Goal: Task Accomplishment & Management: Manage account settings

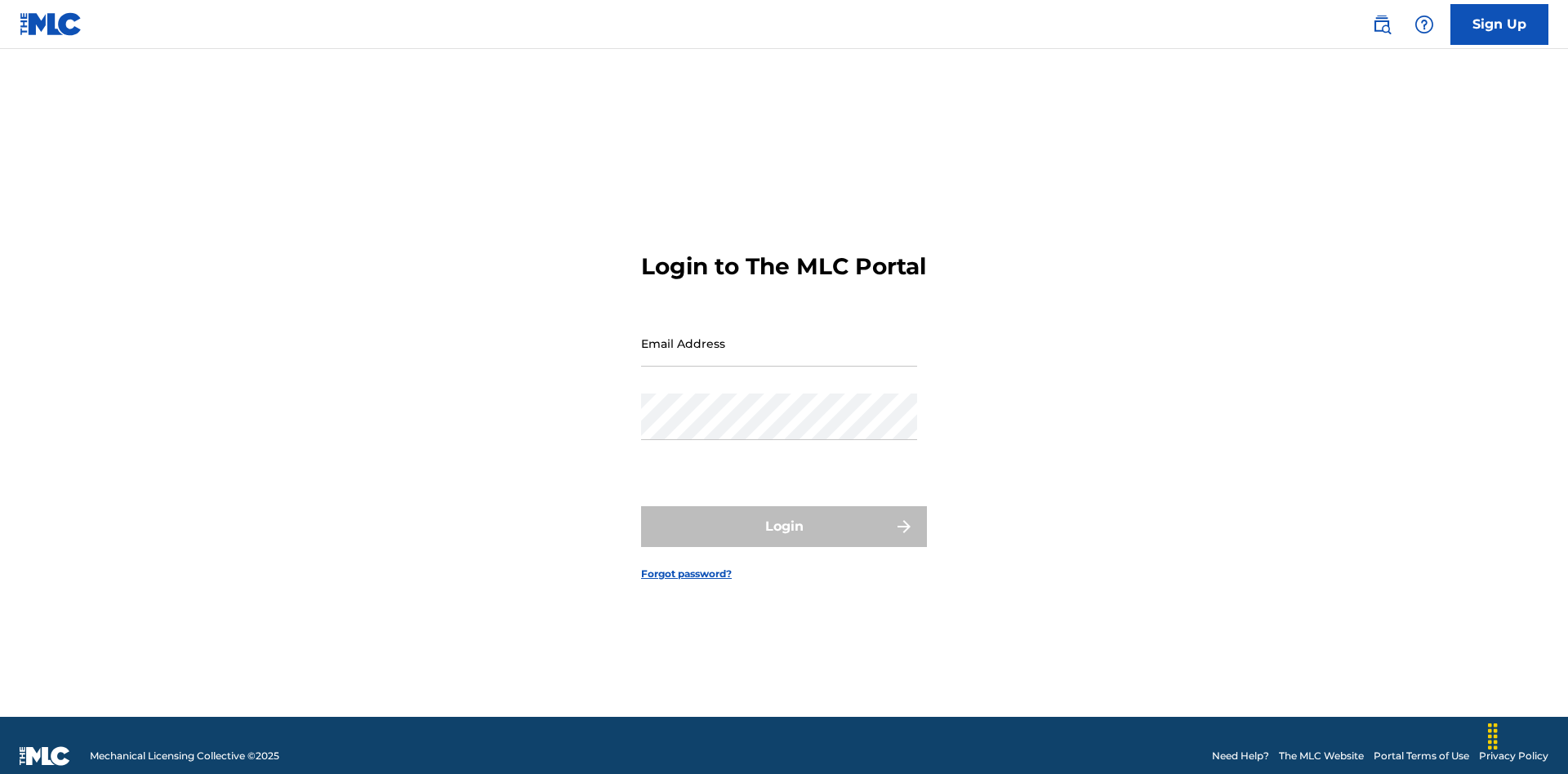
scroll to position [22, 0]
click at [779, 336] on input "Email Address" at bounding box center [779, 343] width 276 height 47
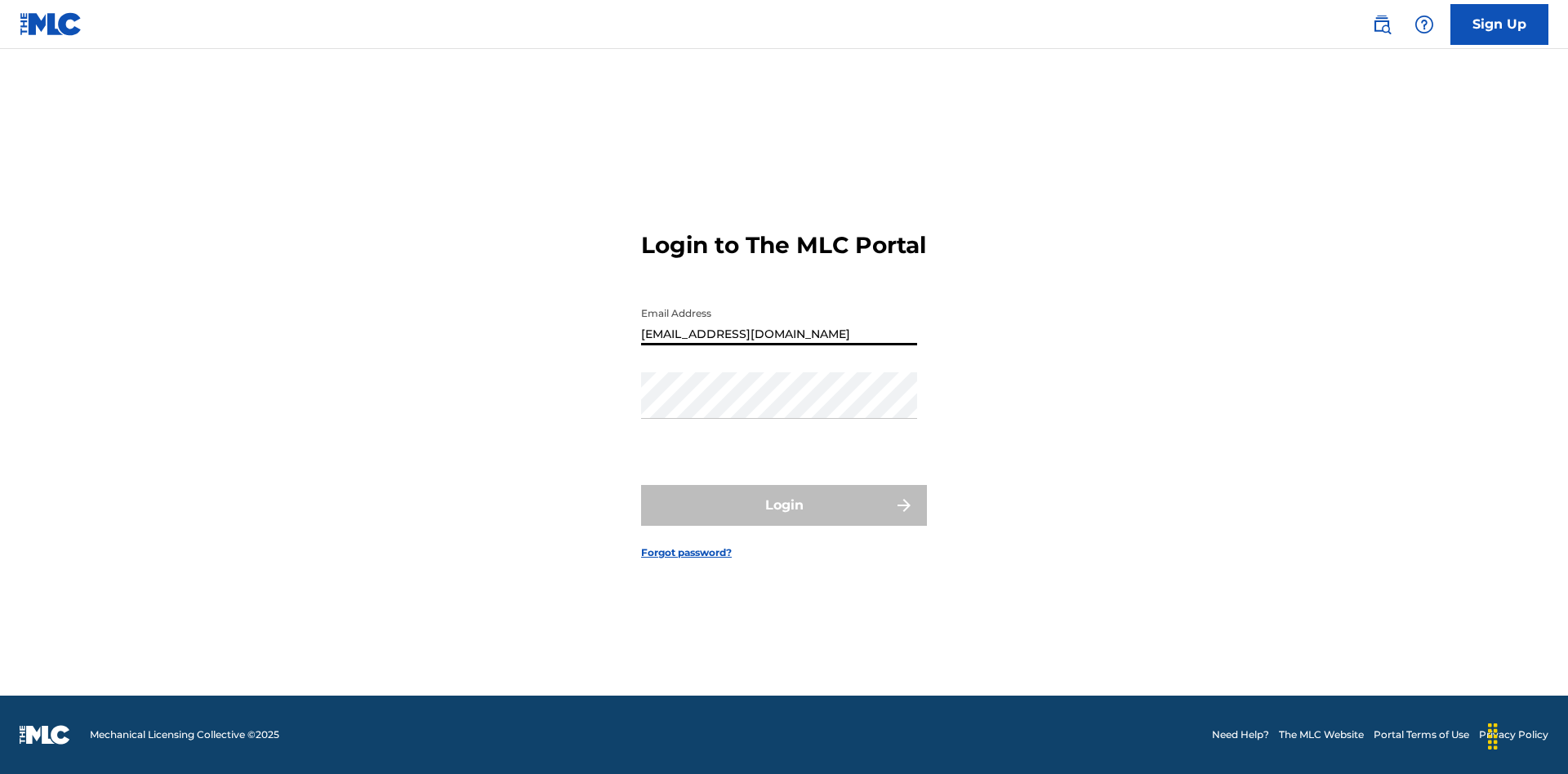
type input "[EMAIL_ADDRESS][DOMAIN_NAME]"
click at [784, 520] on button "Login" at bounding box center [784, 506] width 286 height 41
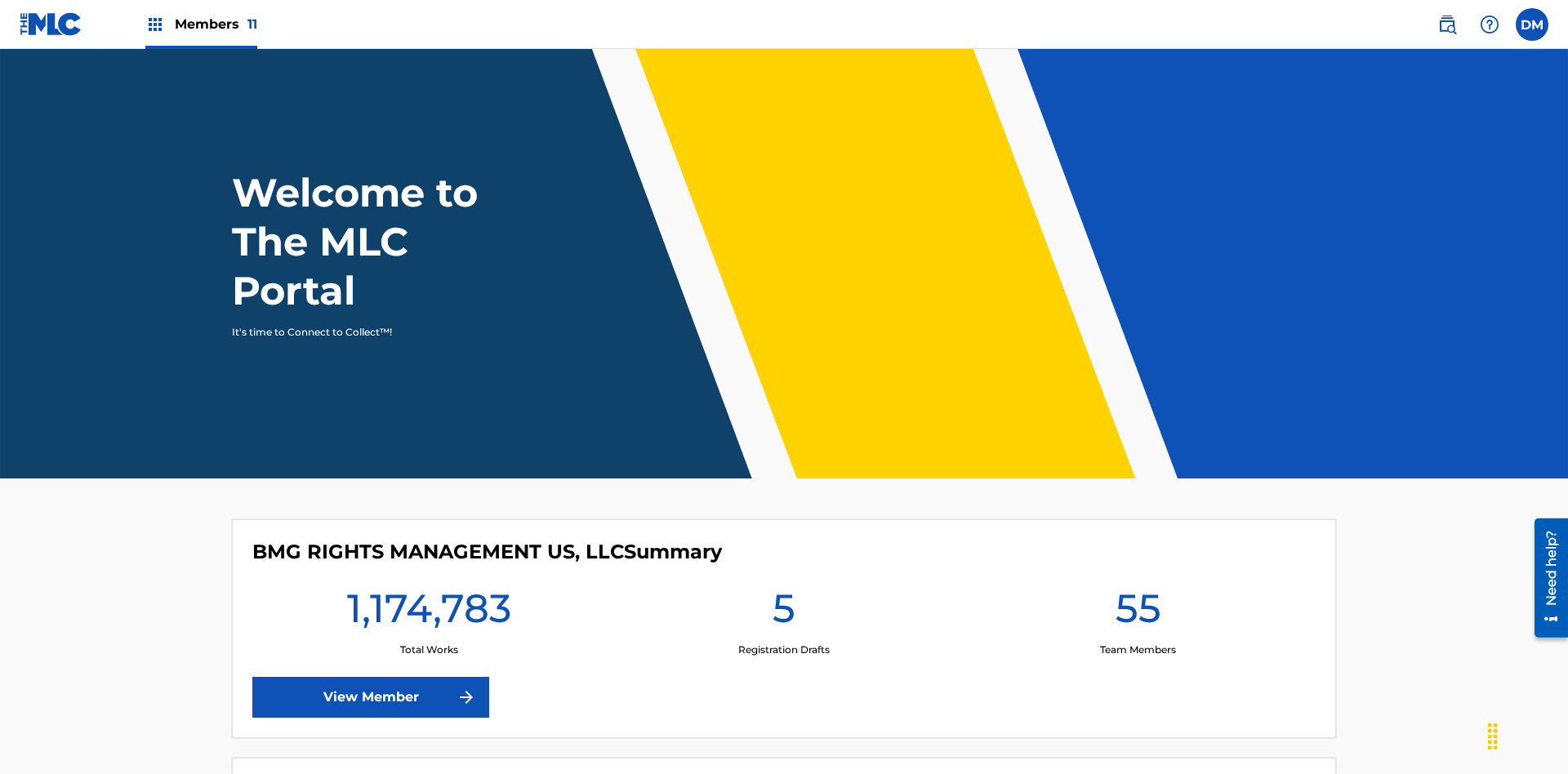
click at [201, 23] on span "Members 11" at bounding box center [216, 23] width 82 height 19
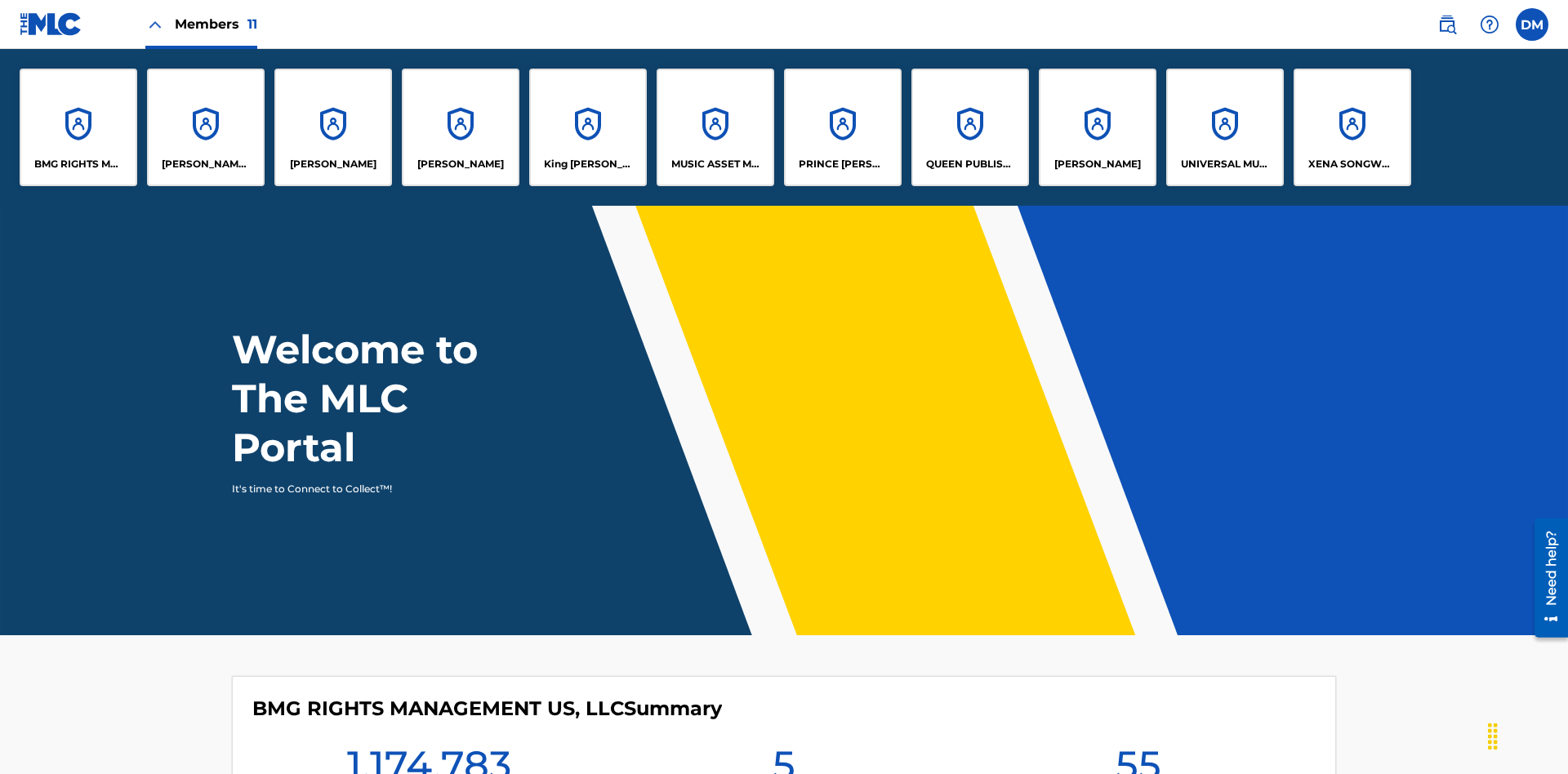
click at [1224, 164] on p "UNIVERSAL MUSIC PUB GROUP" at bounding box center [1224, 164] width 89 height 14
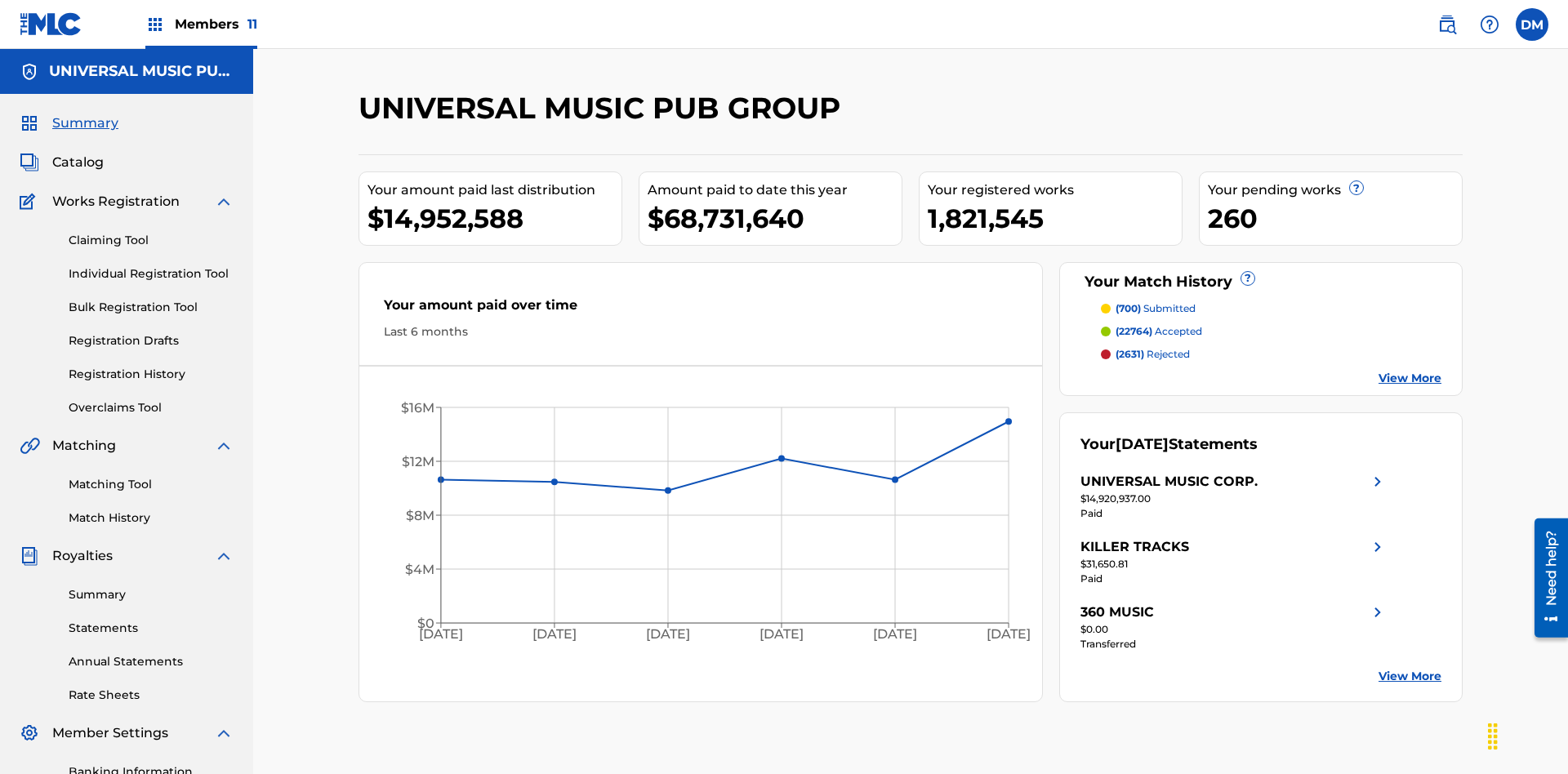
click at [151, 265] on link "Individual Registration Tool" at bounding box center [151, 273] width 165 height 17
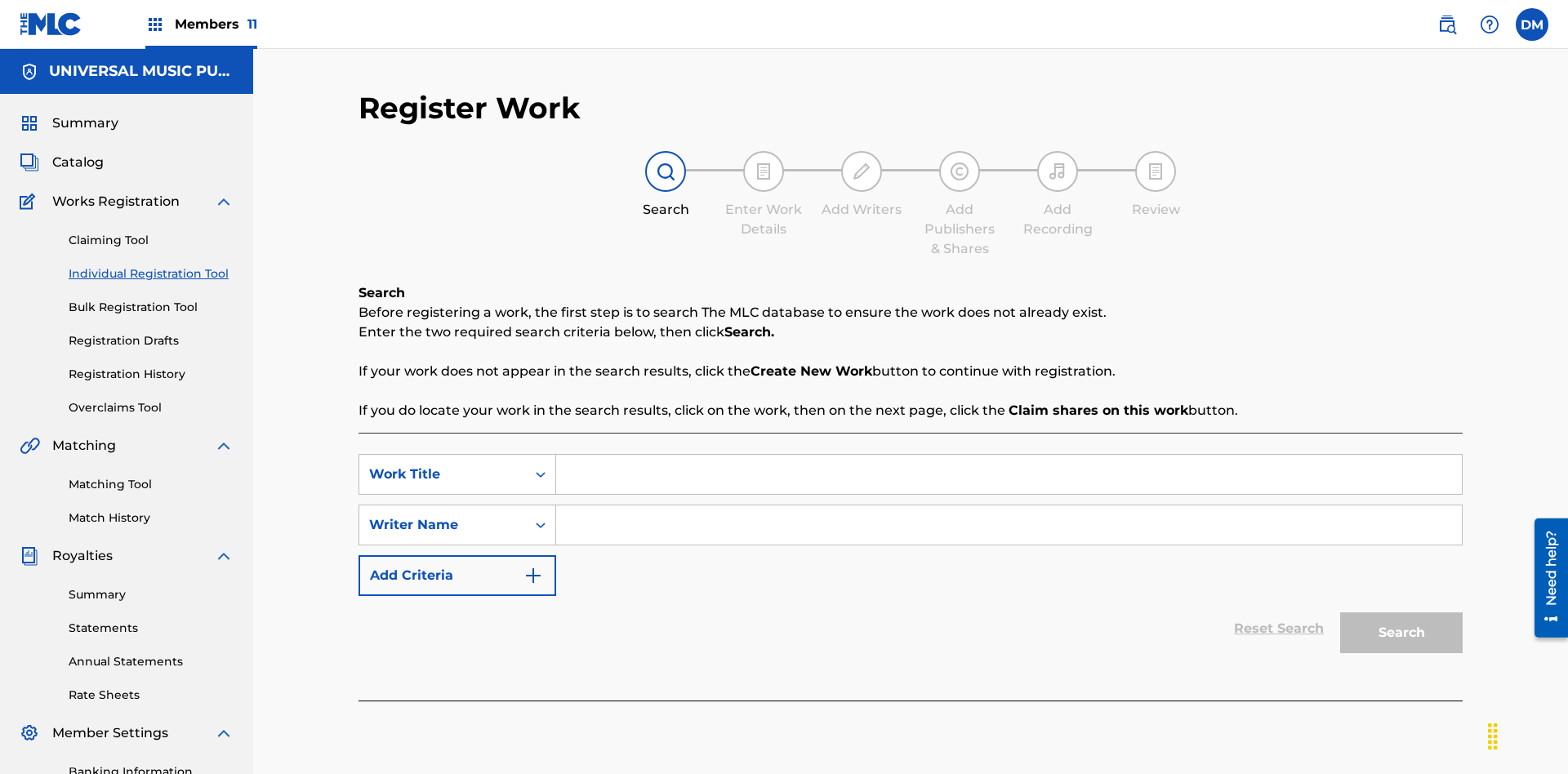
scroll to position [238, 0]
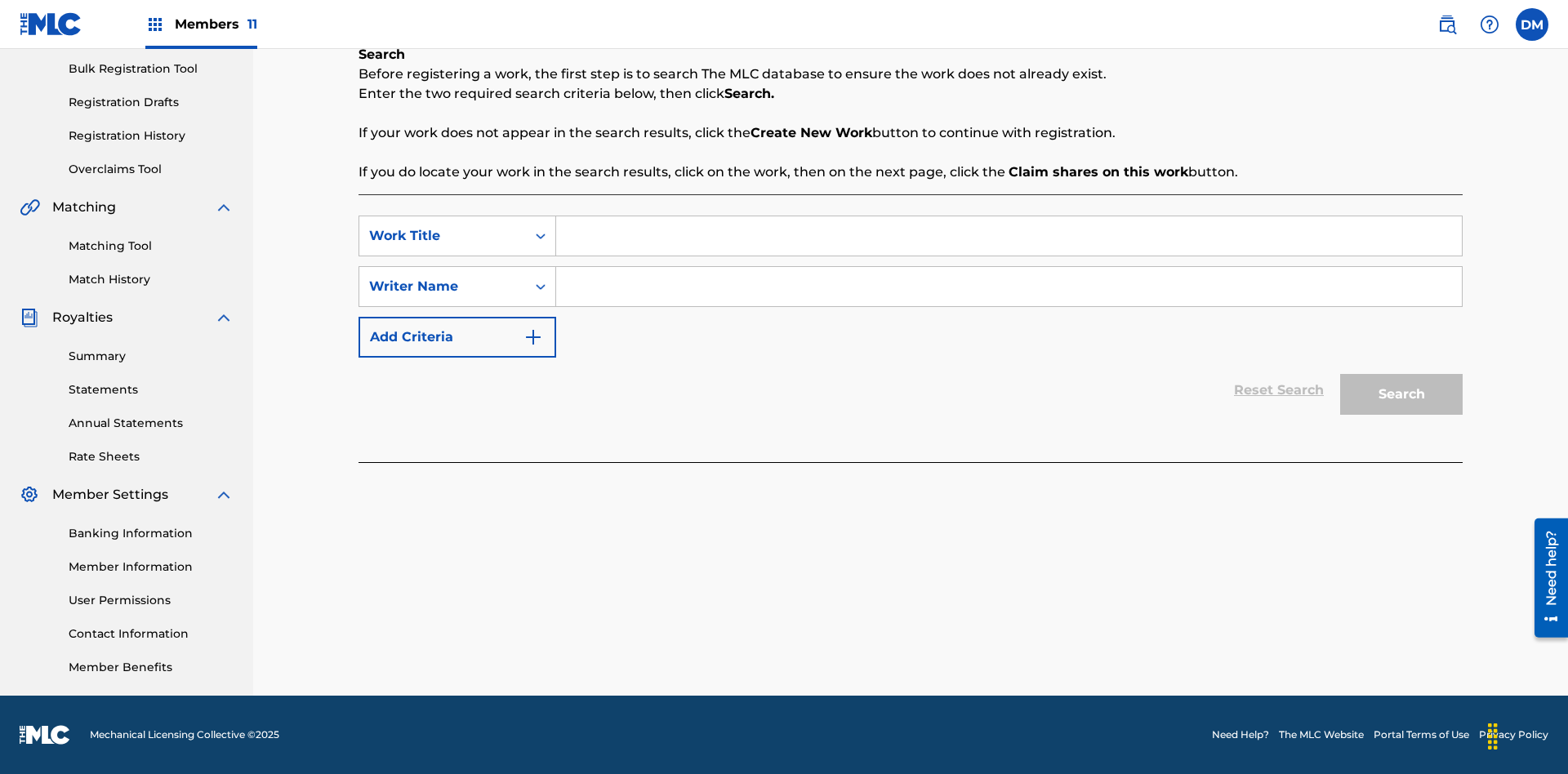
click at [1008, 236] on input "Search Form" at bounding box center [1008, 236] width 905 height 39
type input "Internal User Delete All Drafts"
click at [1008, 287] on input "Search Form" at bounding box center [1008, 287] width 905 height 39
type input "Test"
click at [1401, 394] on button "Search" at bounding box center [1401, 395] width 123 height 41
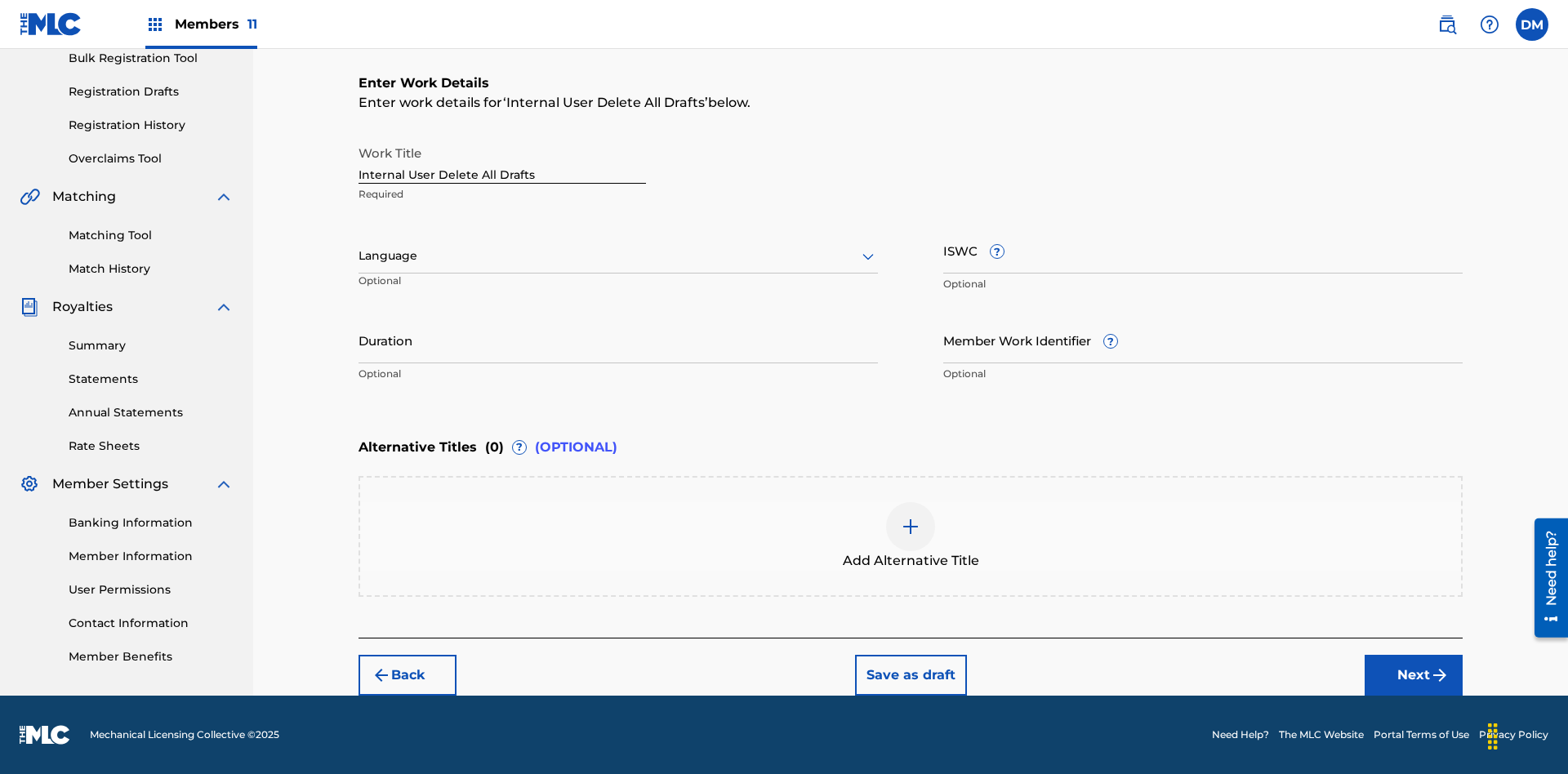
click at [502, 160] on input "Internal User Delete All Drafts" at bounding box center [501, 160] width 287 height 47
type input "Internal User Delete All Drafts"
click at [910, 675] on button "Save as draft" at bounding box center [911, 675] width 112 height 41
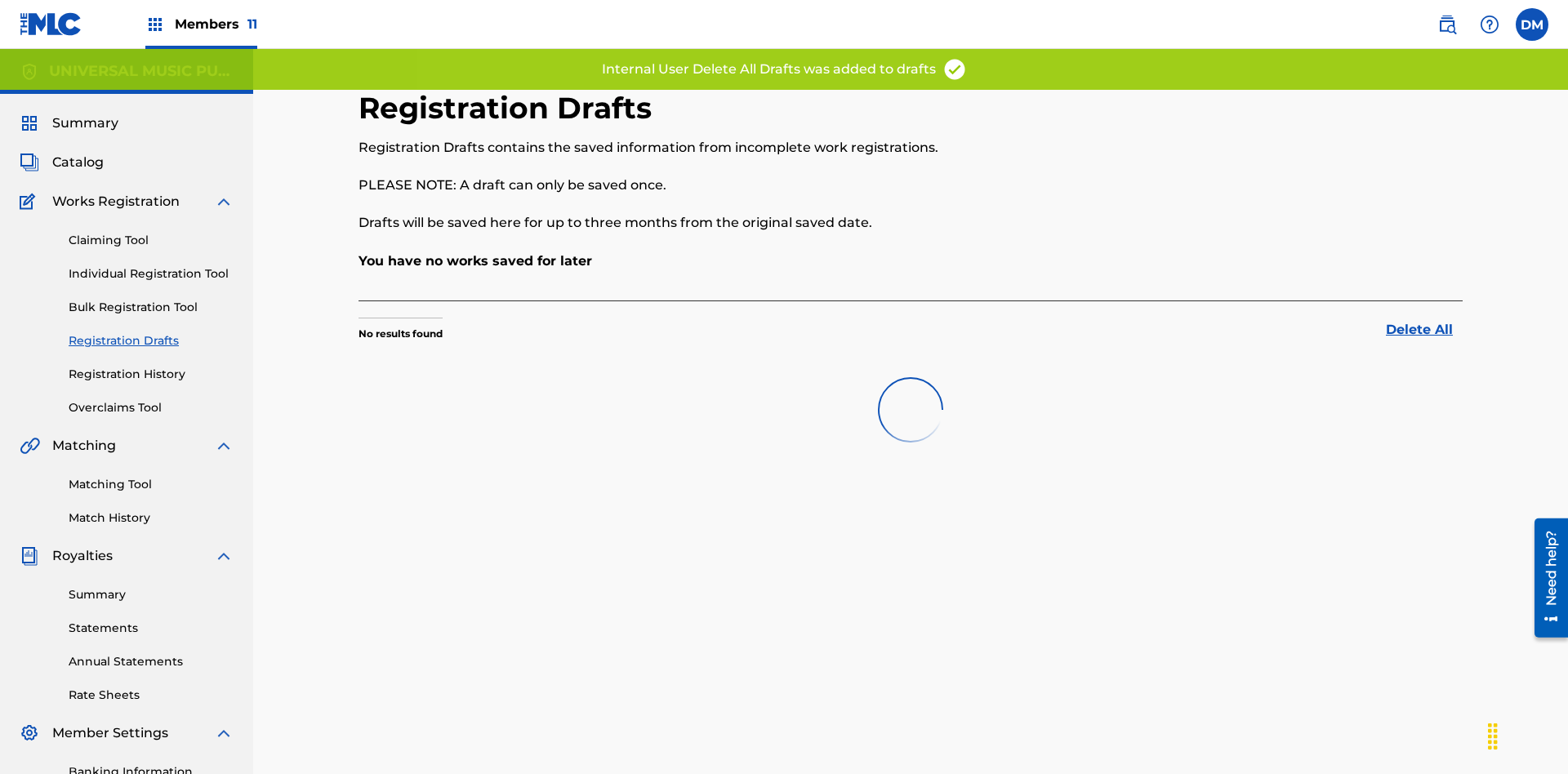
click at [1531, 23] on label at bounding box center [1531, 24] width 32 height 32
click at [1531, 24] on input "[PERSON_NAME] [PERSON_NAME] [PERSON_NAME][EMAIL_ADDRESS][DOMAIN_NAME] Profile L…" at bounding box center [1531, 24] width 0 height 0
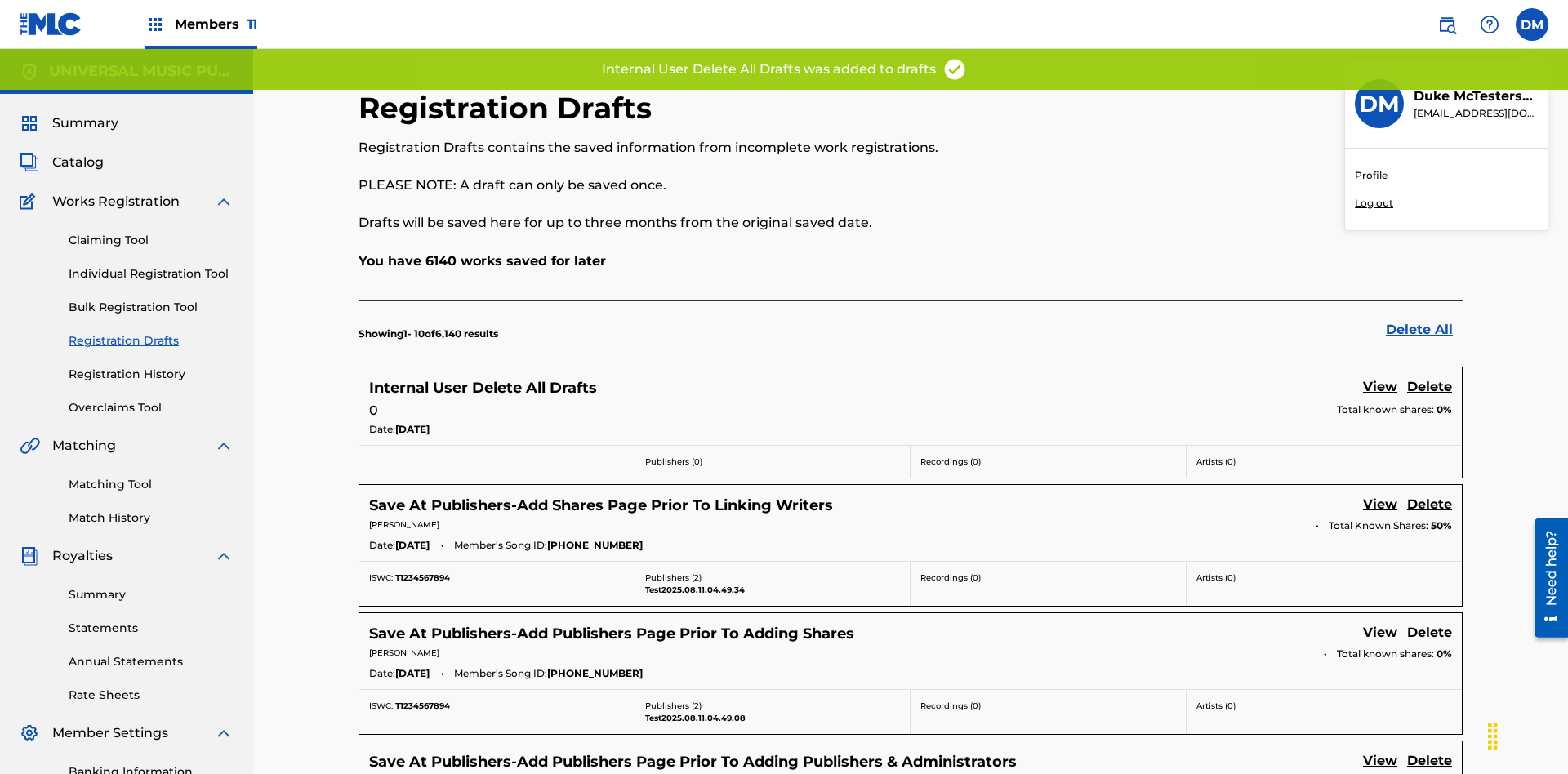
scroll to position [98, 0]
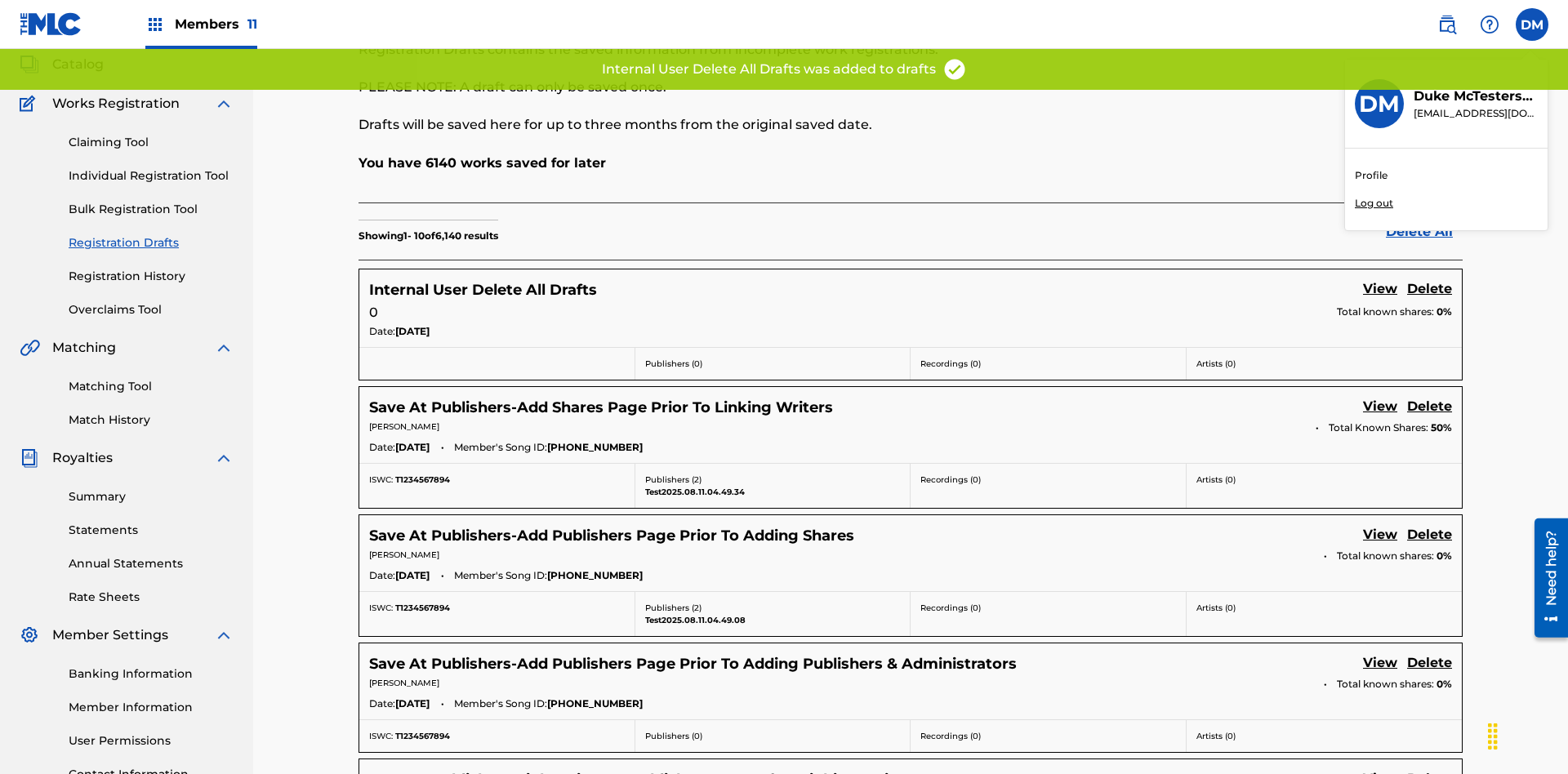
click at [1374, 203] on p "Log out" at bounding box center [1374, 203] width 39 height 14
click at [1531, 24] on input "[PERSON_NAME] [PERSON_NAME] [PERSON_NAME][EMAIL_ADDRESS][DOMAIN_NAME] Profile L…" at bounding box center [1531, 24] width 0 height 0
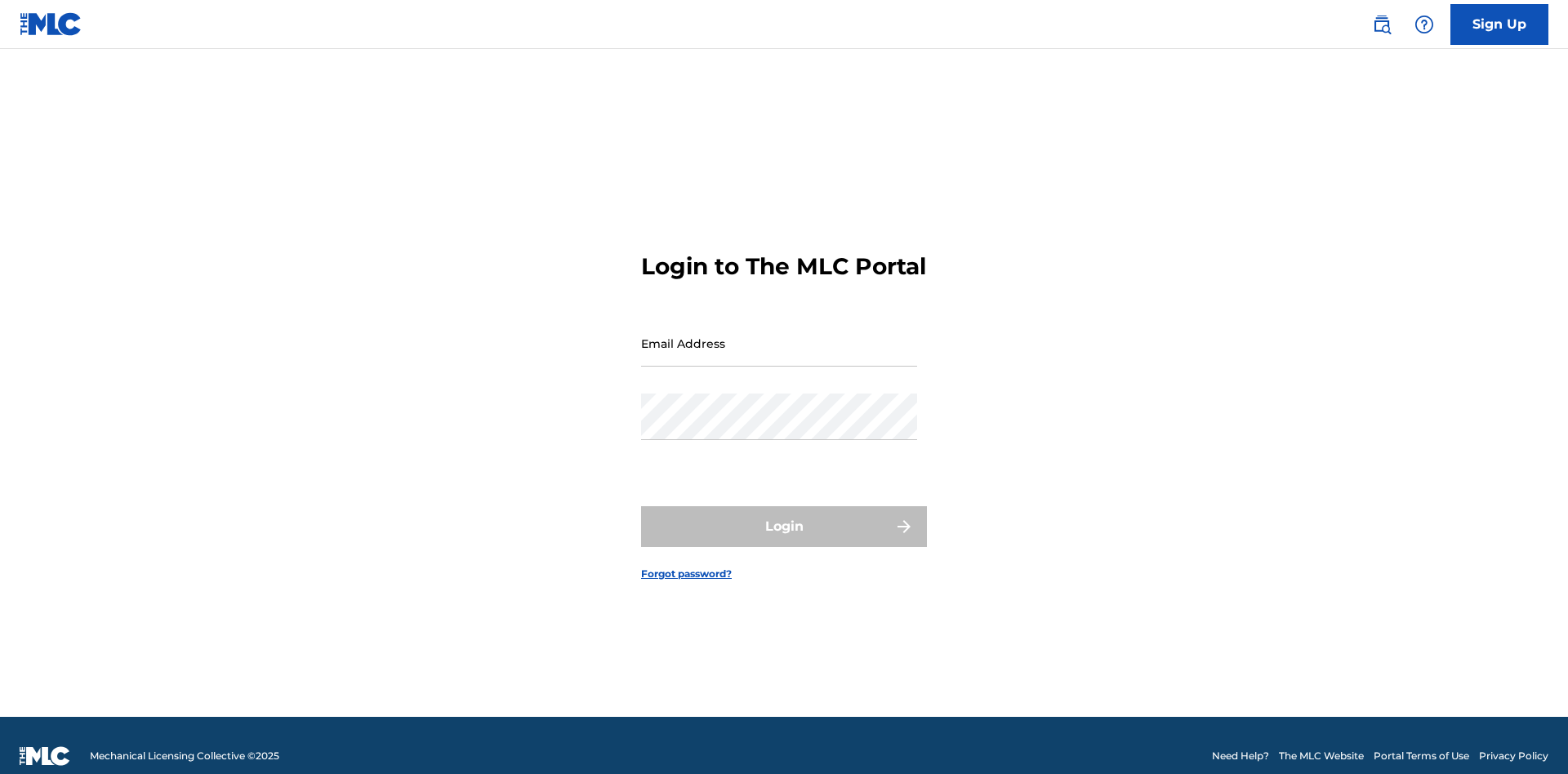
scroll to position [22, 0]
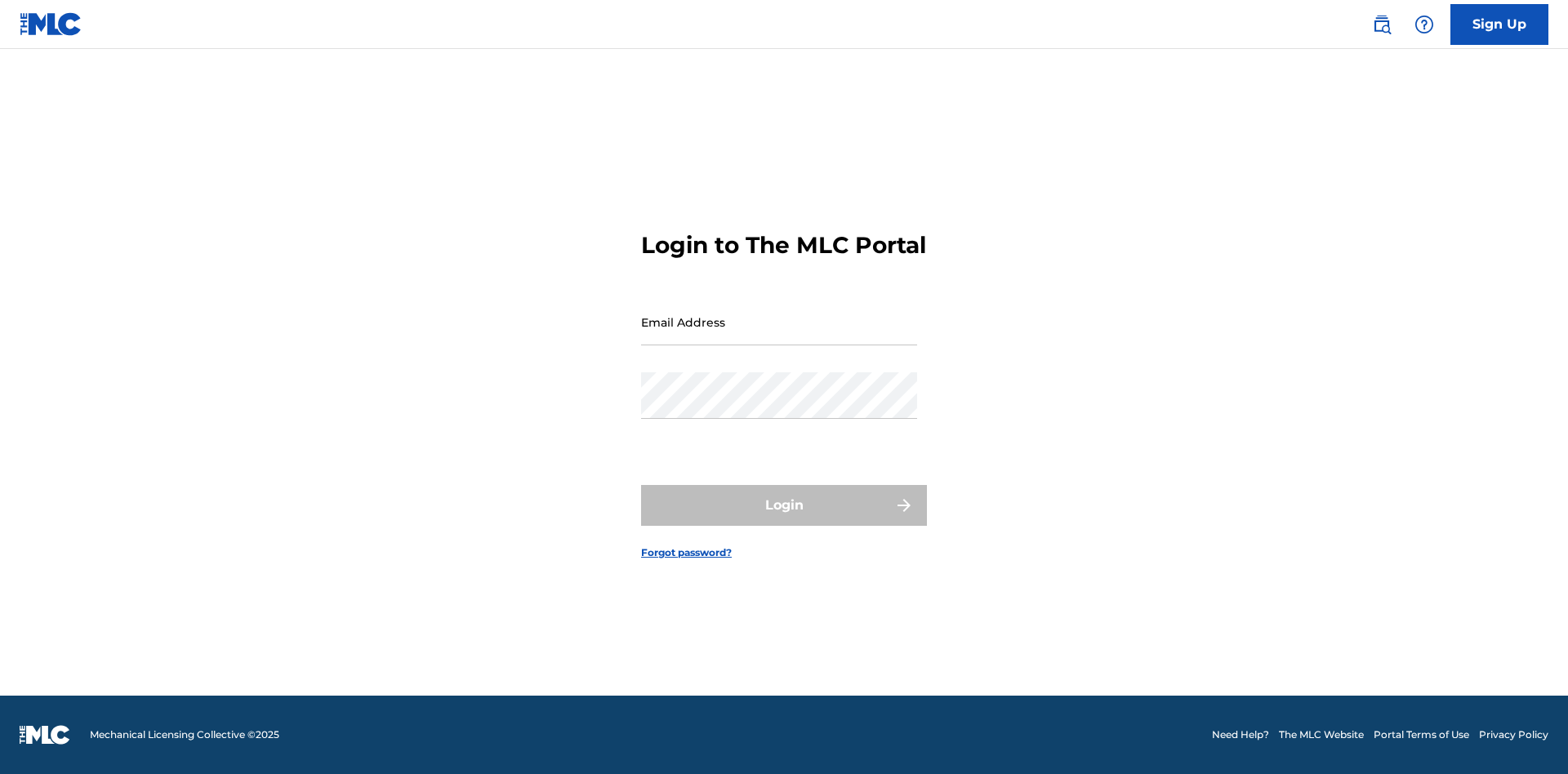
click at [779, 336] on input "Email Address" at bounding box center [779, 322] width 276 height 47
type input "[PERSON_NAME][EMAIL_ADDRESS][PERSON_NAME][DOMAIN_NAME]"
click at [784, 520] on button "Login" at bounding box center [784, 506] width 286 height 41
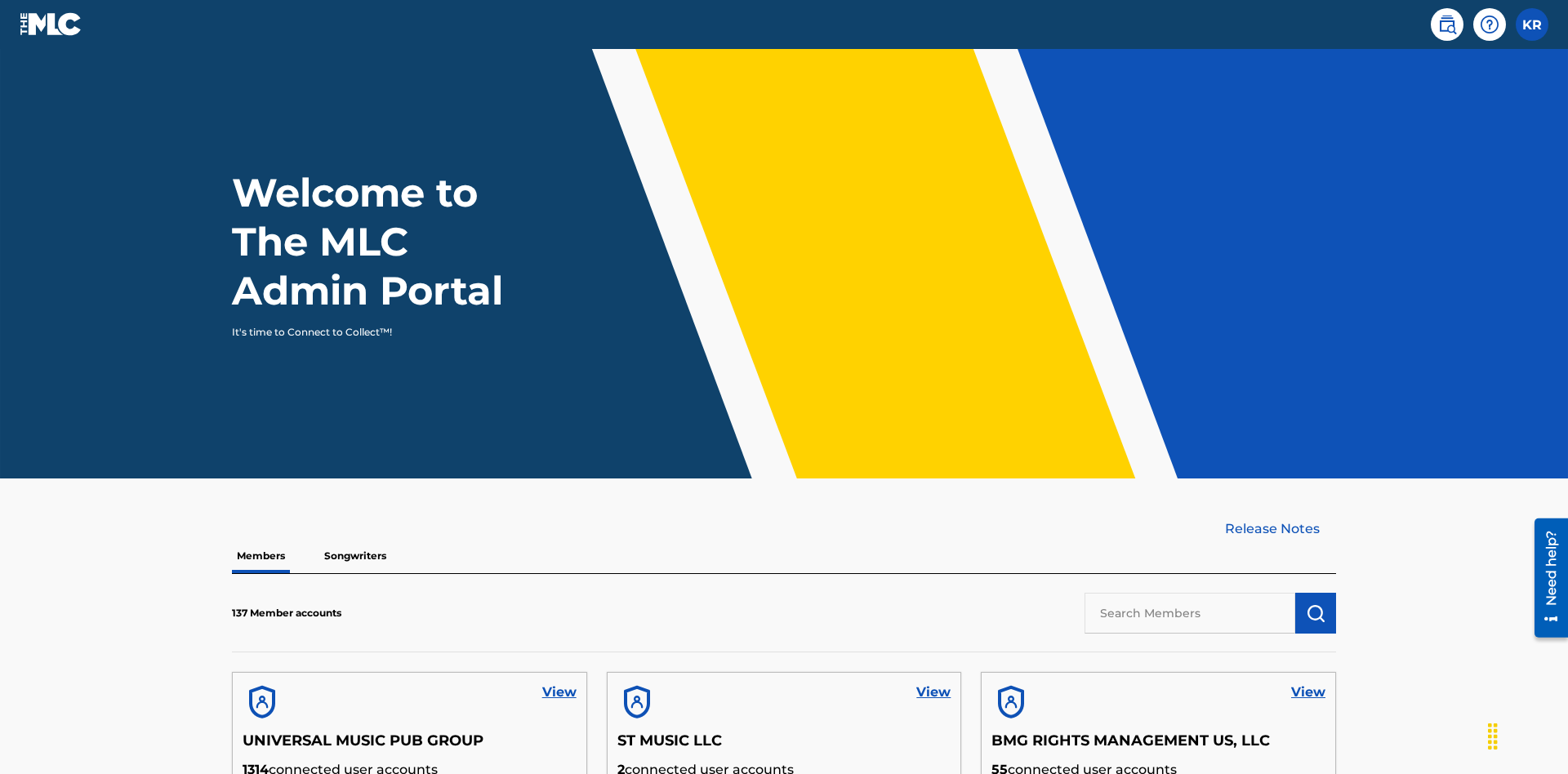
click at [1189, 593] on input "text" at bounding box center [1189, 614] width 210 height 41
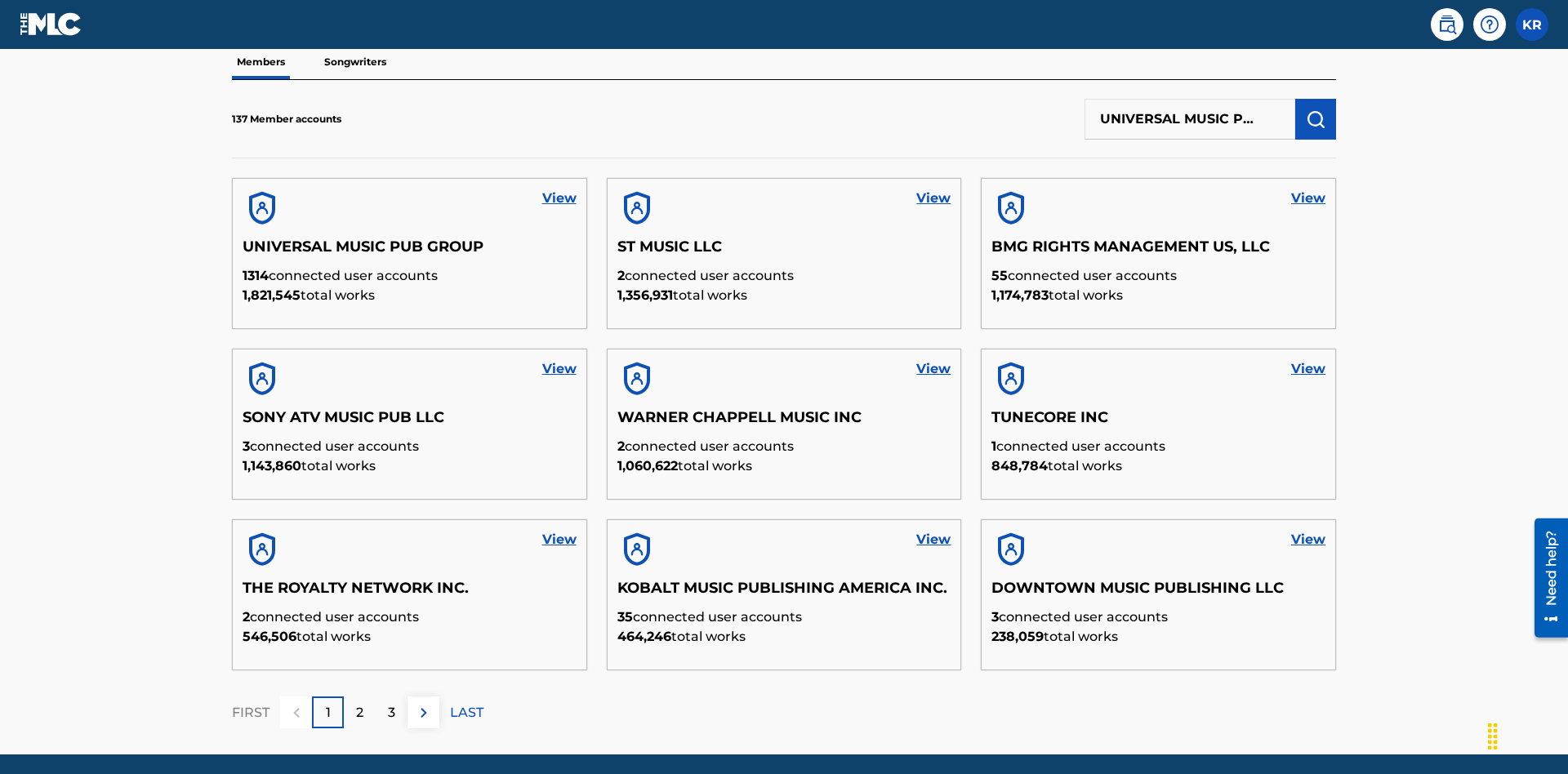
click at [1315, 109] on img "submit" at bounding box center [1315, 119] width 20 height 20
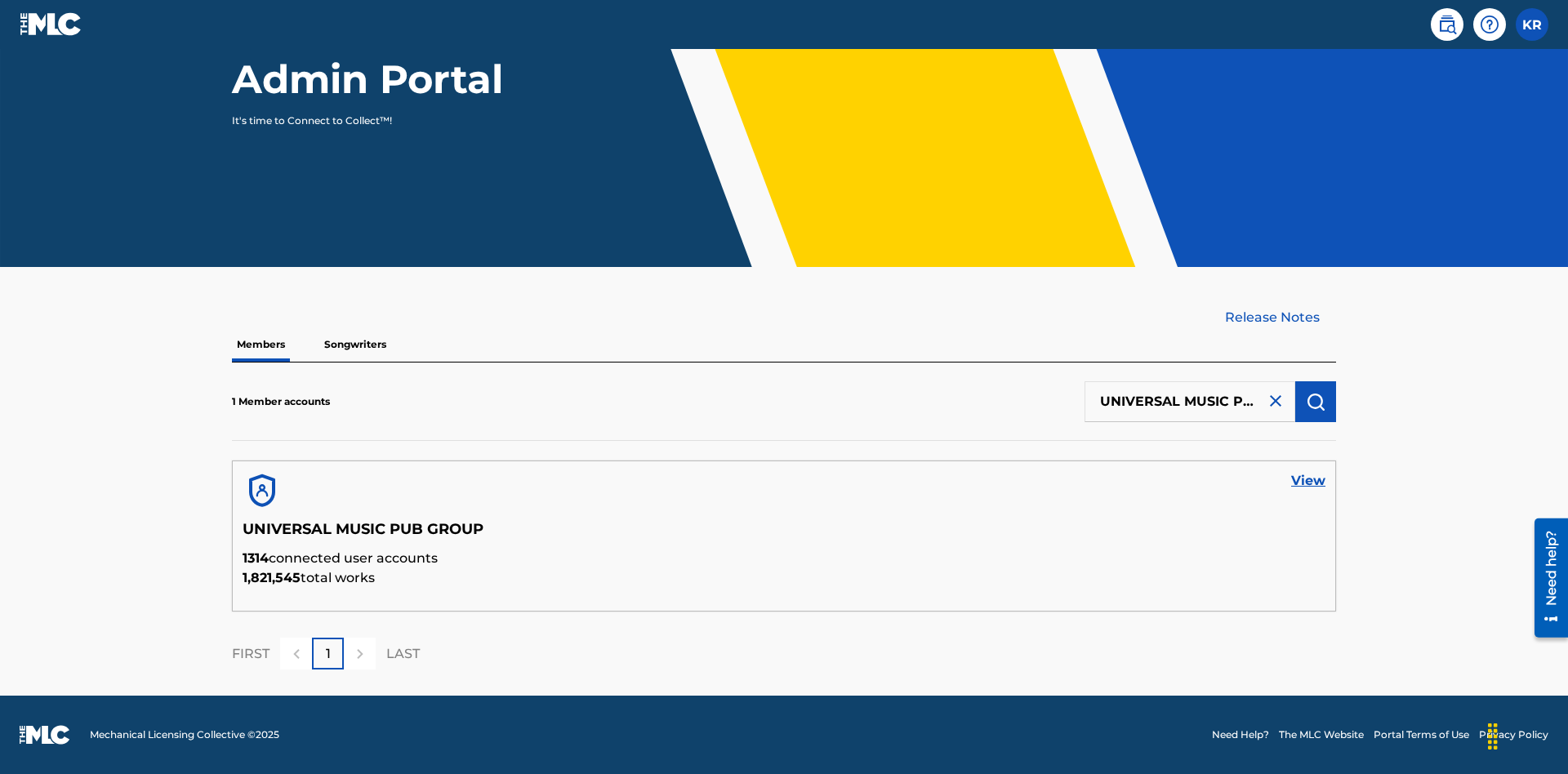
click at [1308, 481] on link "View" at bounding box center [1307, 481] width 34 height 20
